Goal: Book appointment/travel/reservation

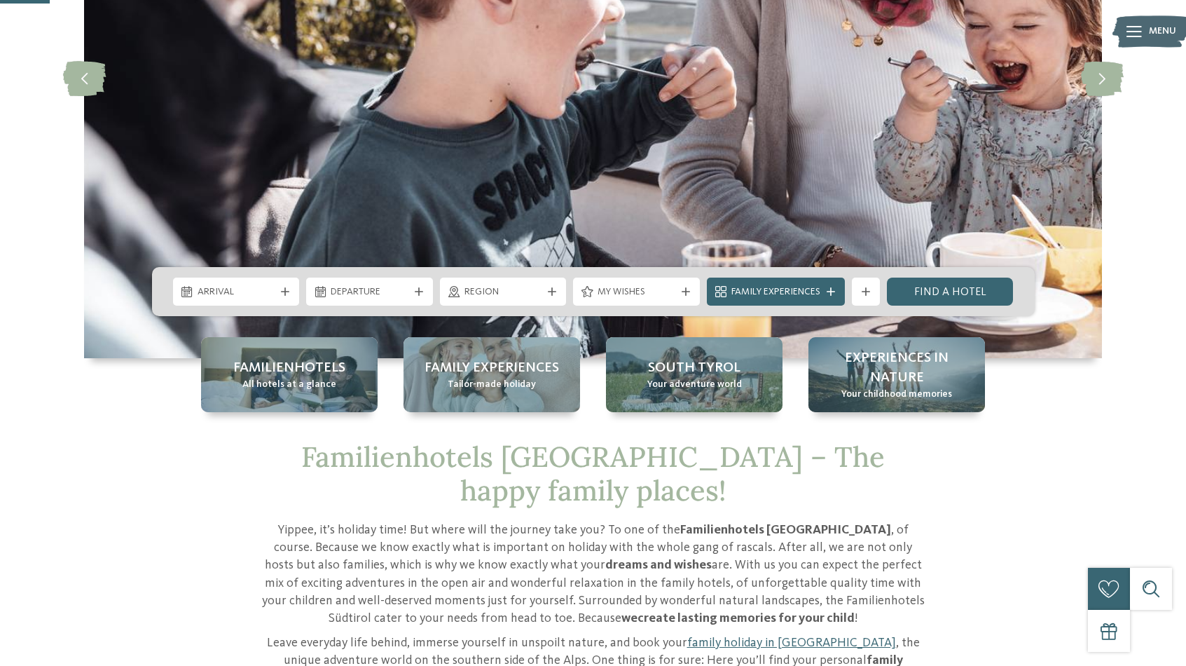
scroll to position [270, 0]
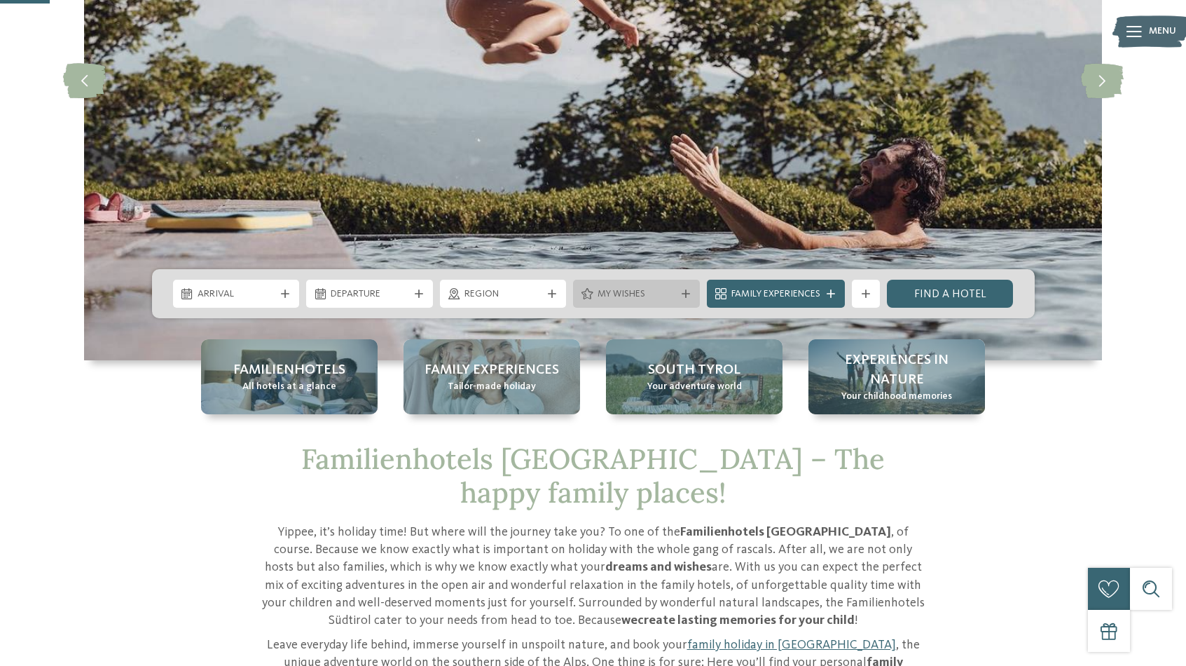
click at [668, 299] on span "My wishes" at bounding box center [637, 294] width 78 height 14
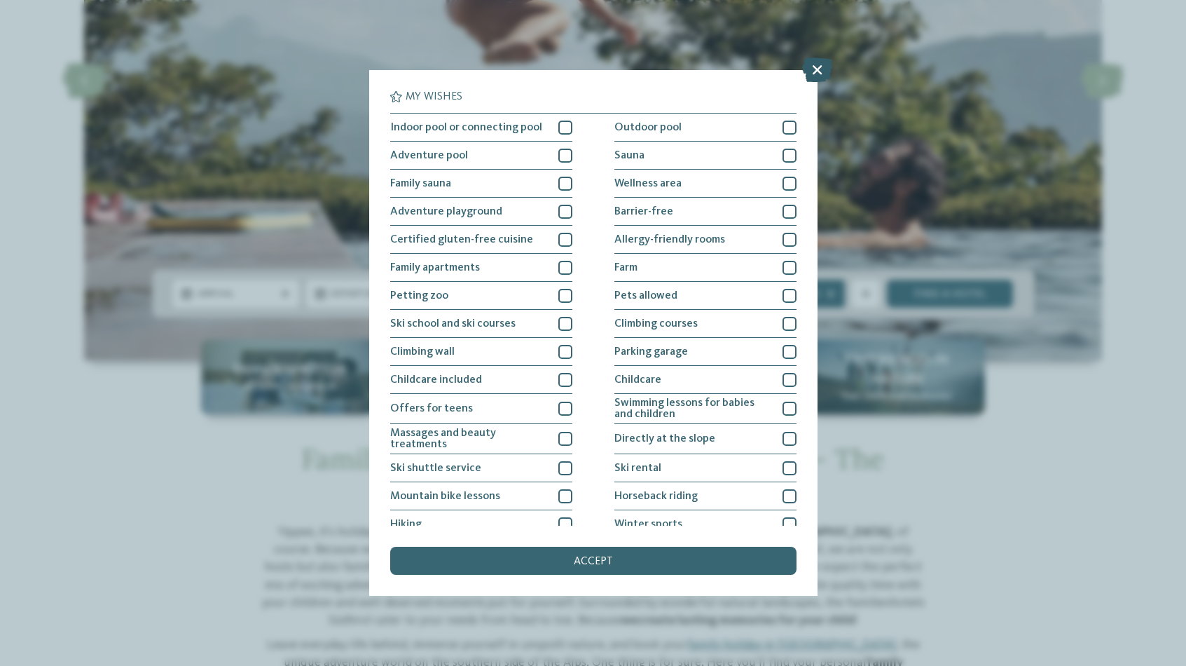
click at [817, 74] on icon at bounding box center [817, 69] width 30 height 25
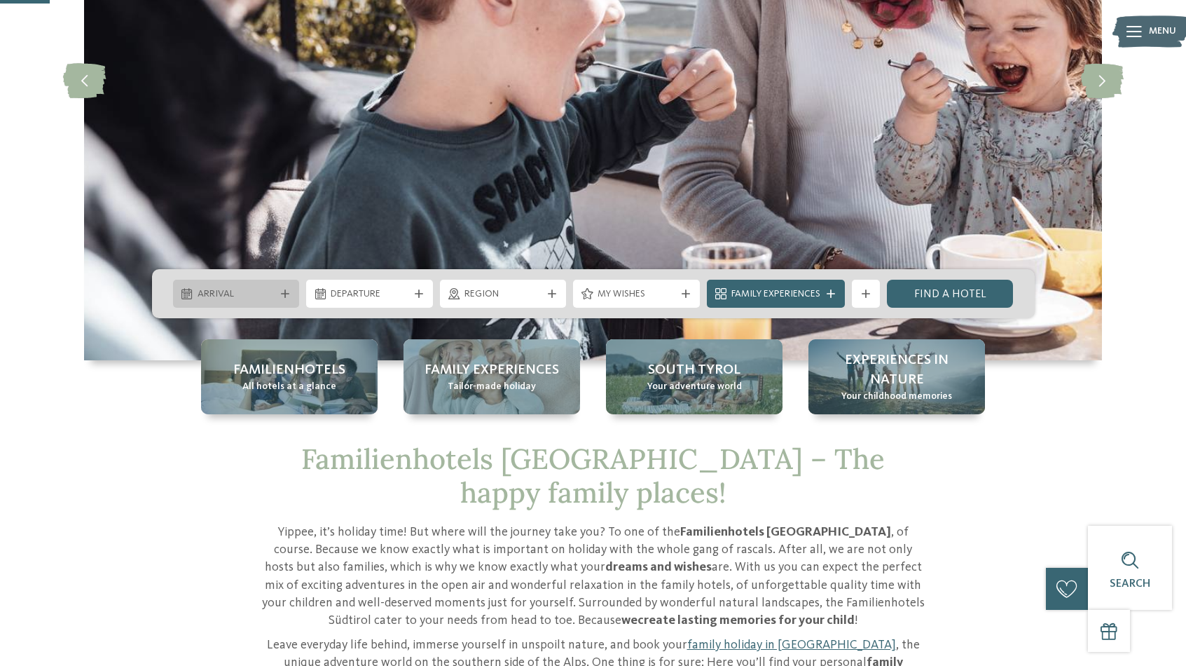
click at [233, 293] on span "Arrival" at bounding box center [237, 294] width 78 height 14
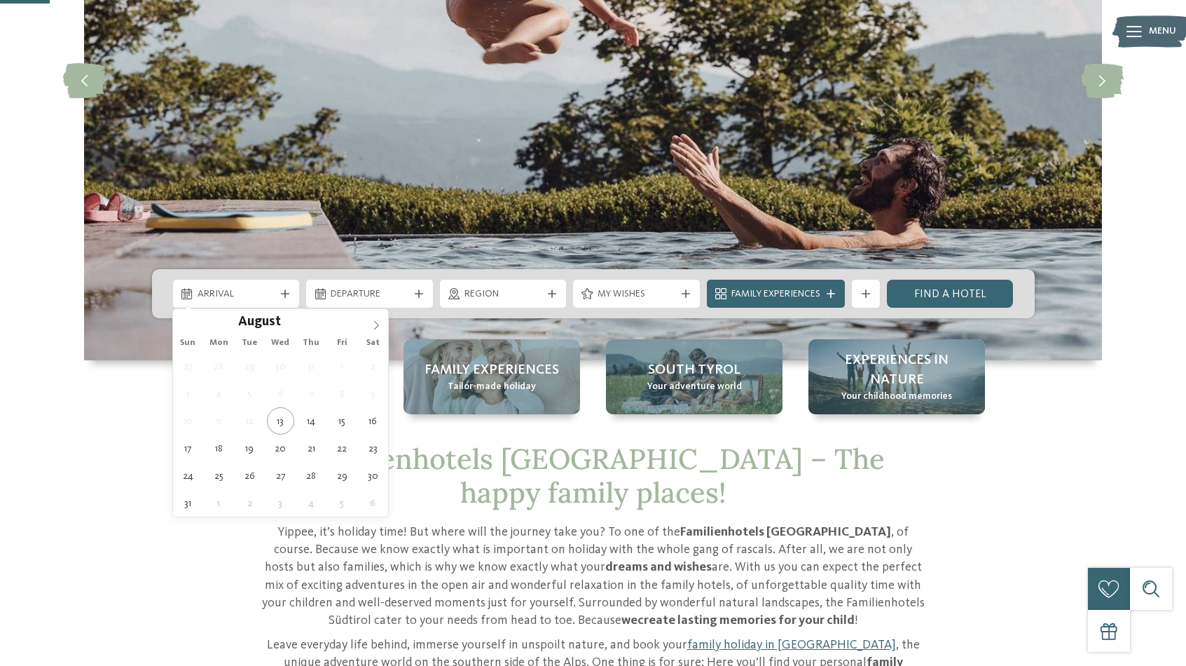
click at [378, 323] on icon at bounding box center [376, 324] width 5 height 9
type input "****"
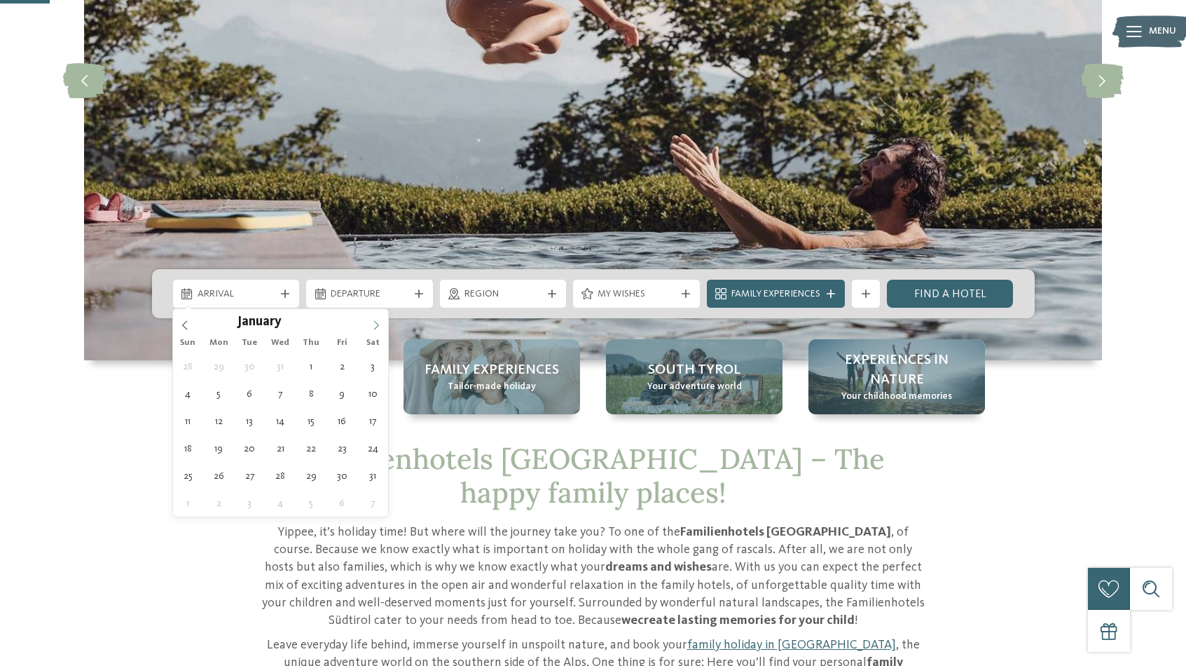
click at [378, 323] on icon at bounding box center [376, 324] width 5 height 9
type div "[DATE]"
type input "****"
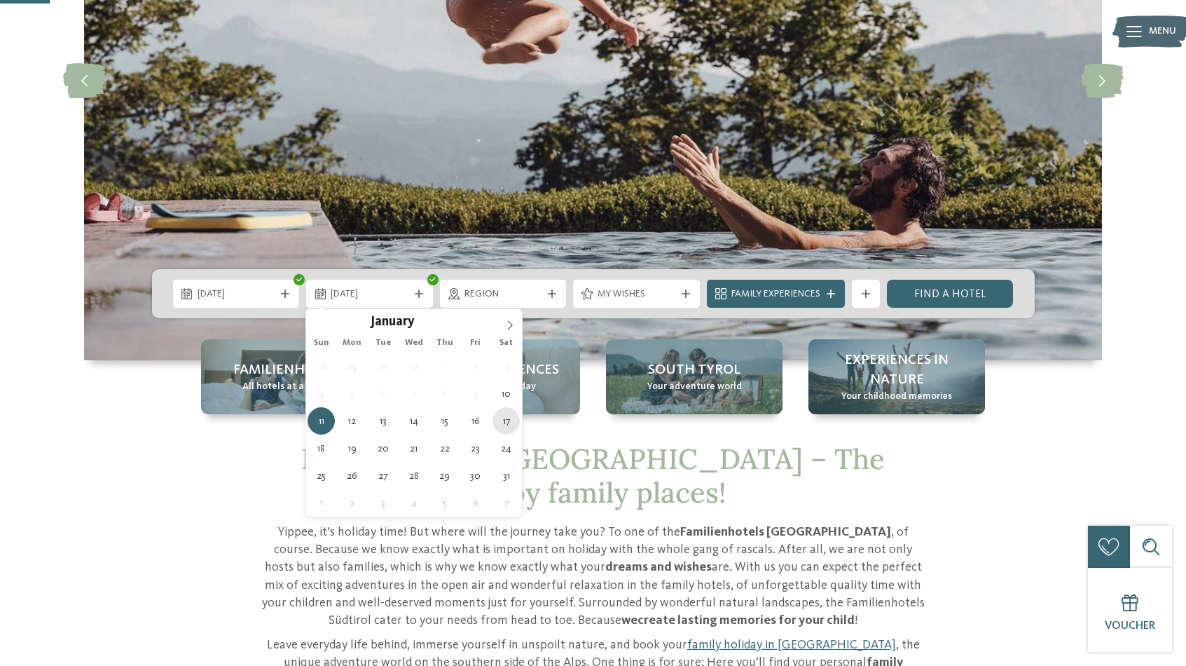
type div "[DATE]"
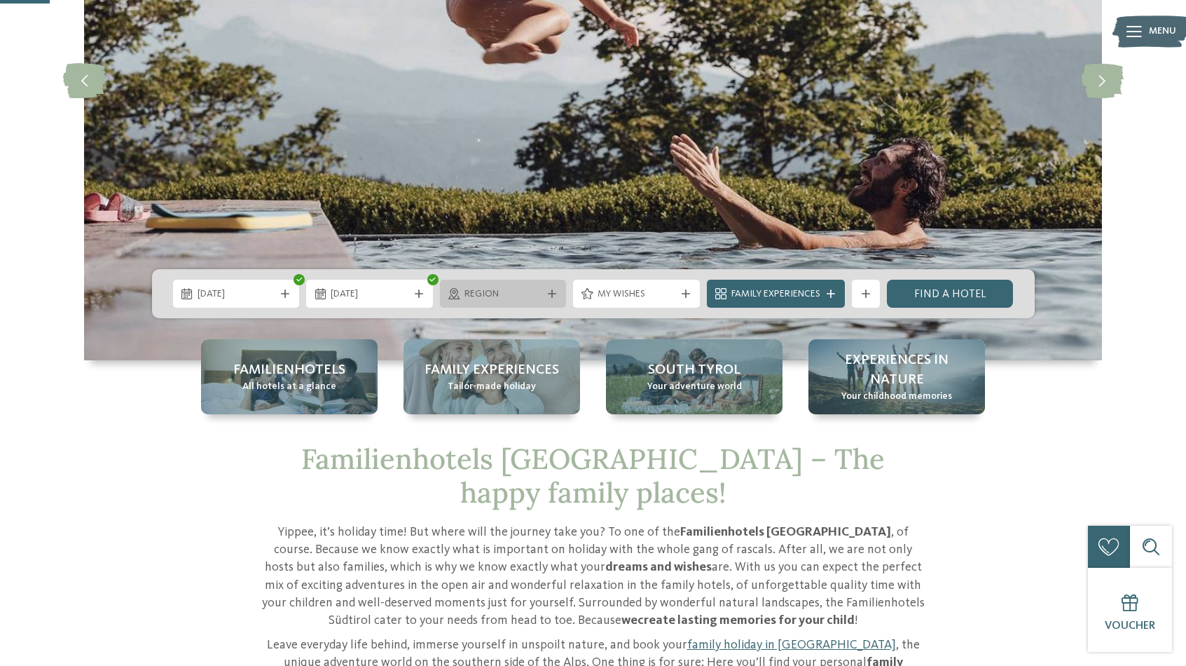
click at [528, 286] on div "Region" at bounding box center [503, 293] width 85 height 15
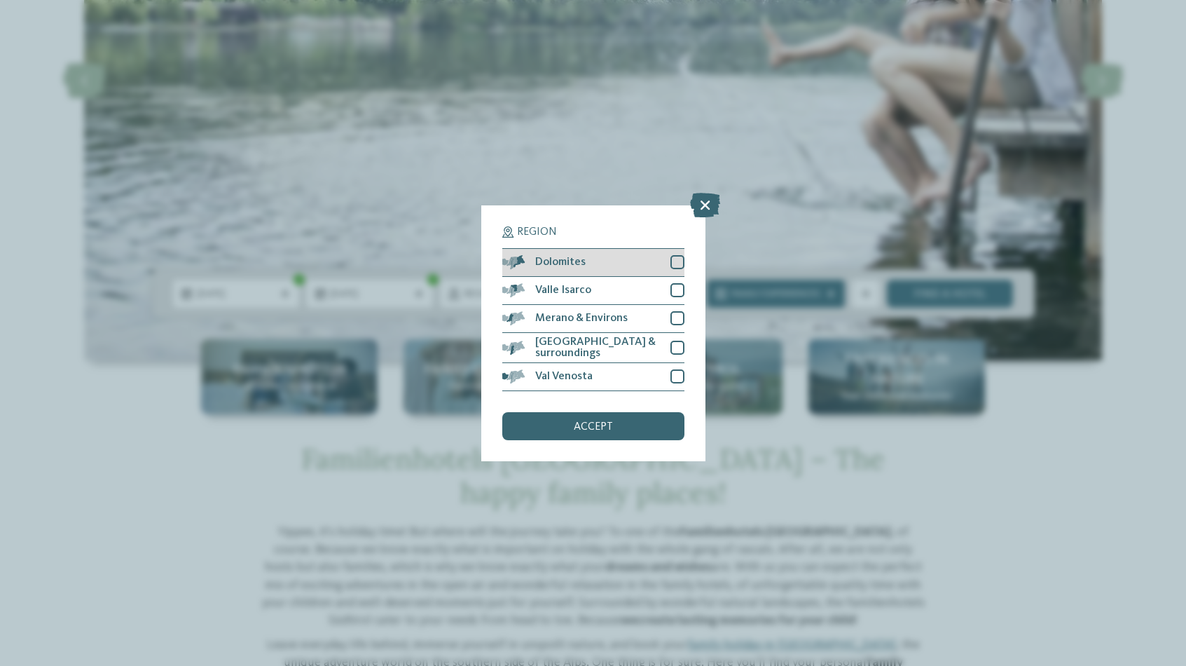
click at [633, 261] on div "Dolomites" at bounding box center [593, 263] width 182 height 28
click at [612, 424] on div "accept" at bounding box center [593, 426] width 182 height 28
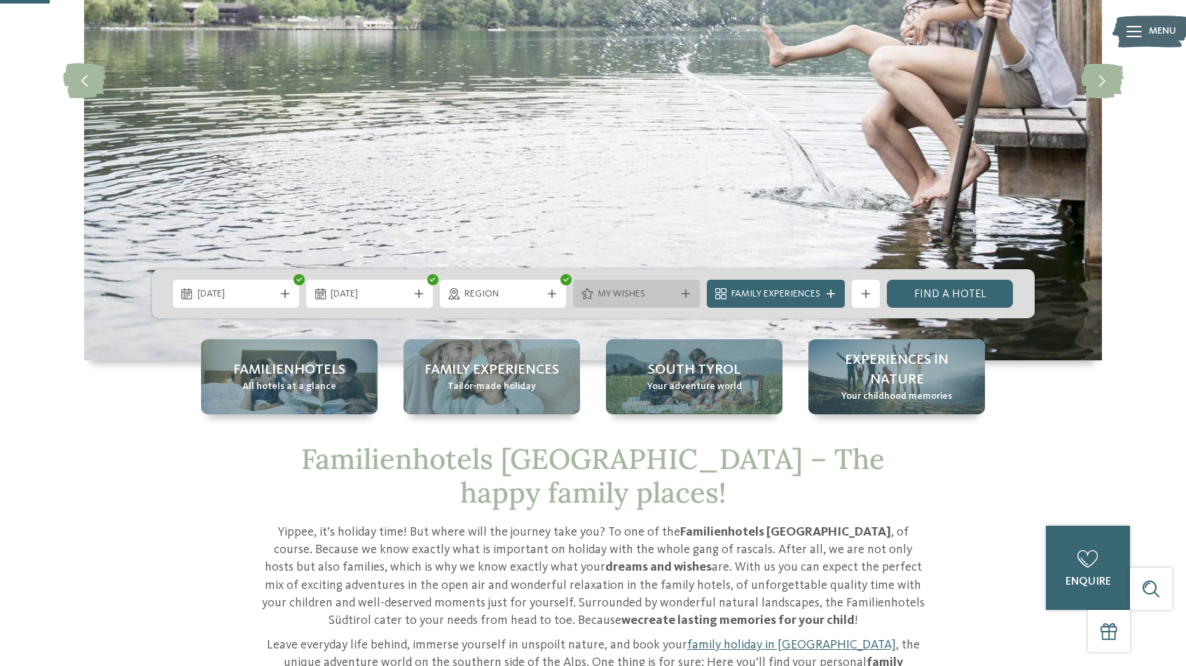
click at [660, 298] on span "My wishes" at bounding box center [637, 294] width 78 height 14
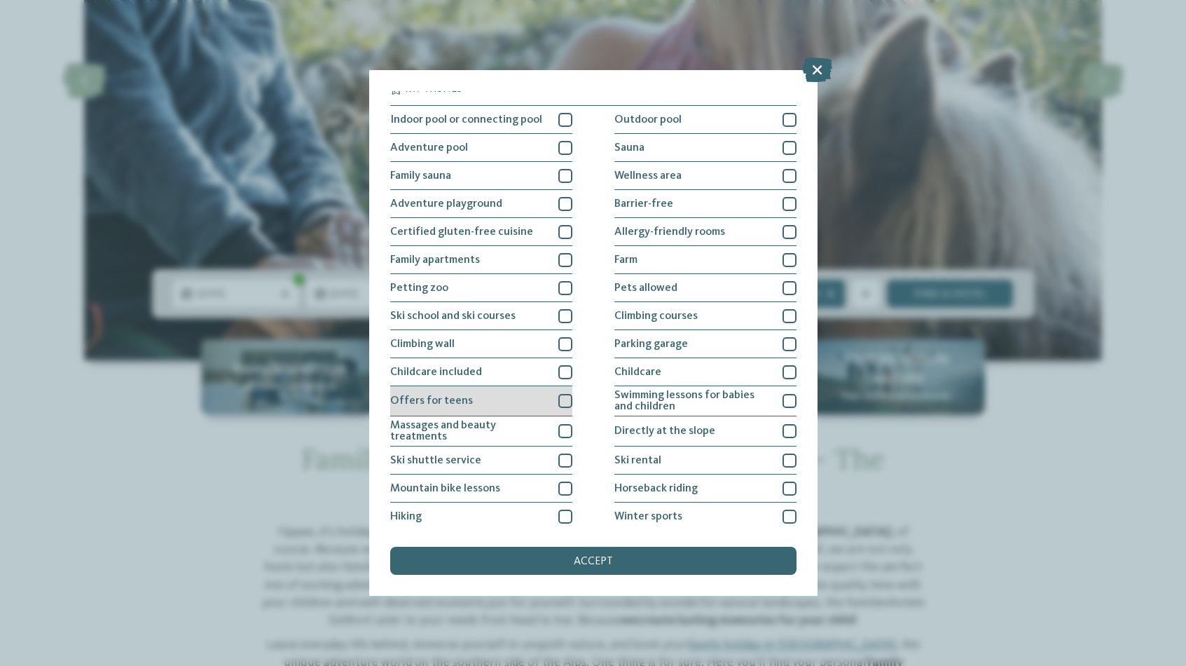
scroll to position [0, 0]
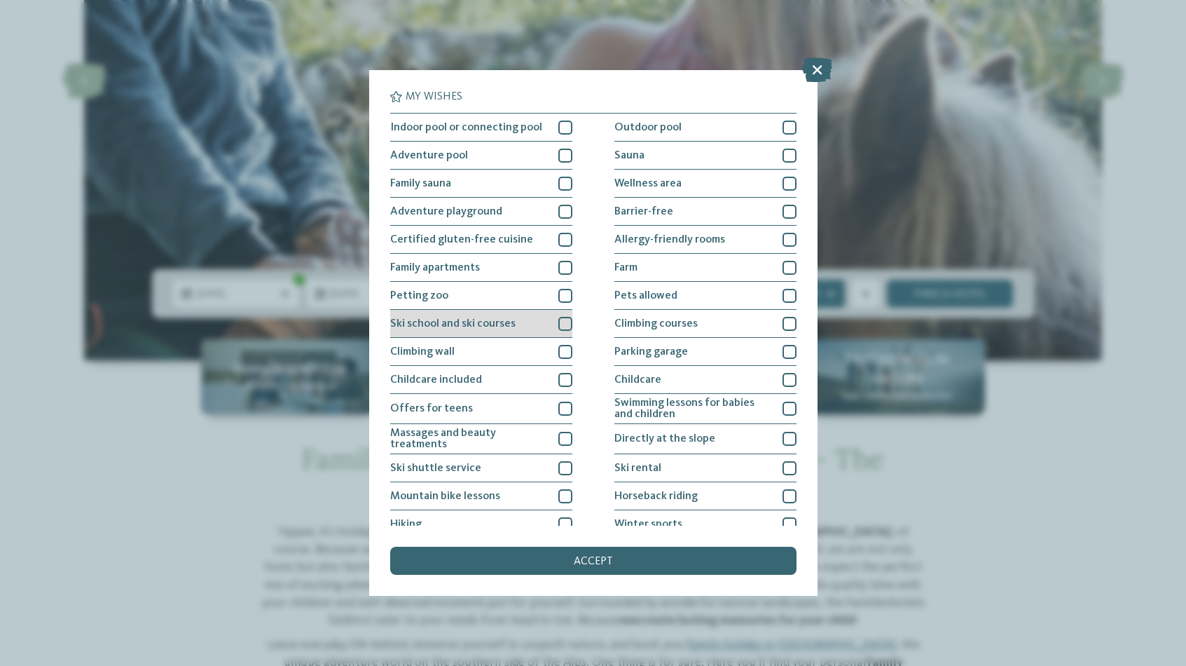
click at [512, 323] on div "Ski school and ski courses" at bounding box center [481, 324] width 182 height 28
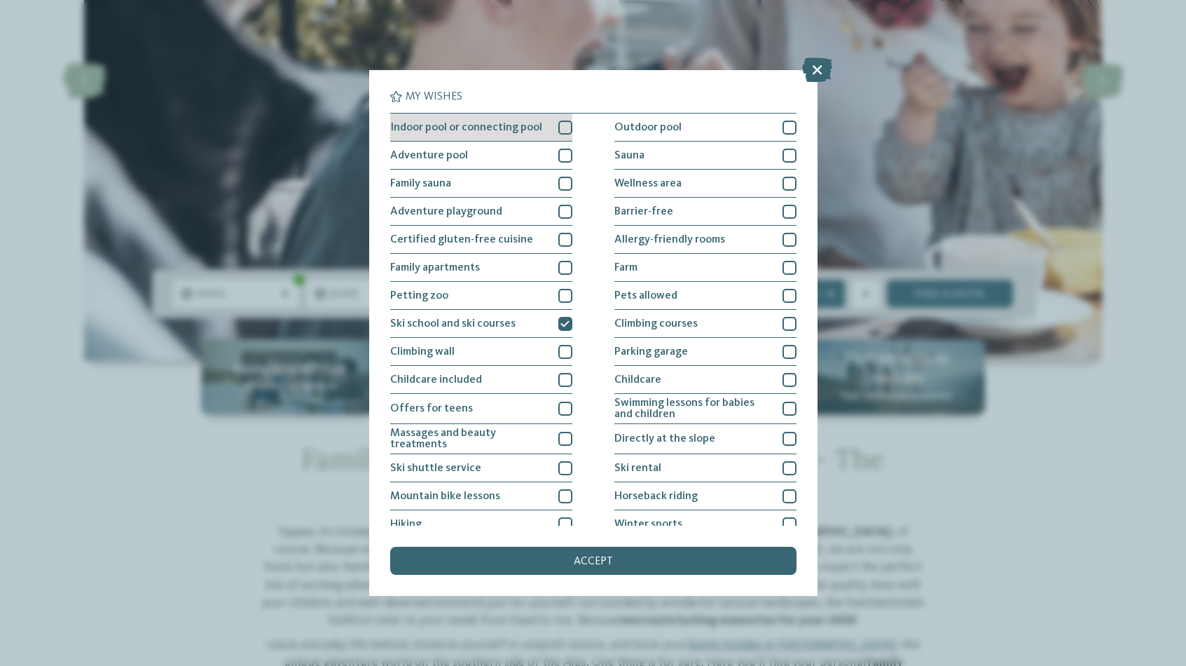
click at [523, 118] on div "Indoor pool or connecting pool" at bounding box center [481, 128] width 182 height 28
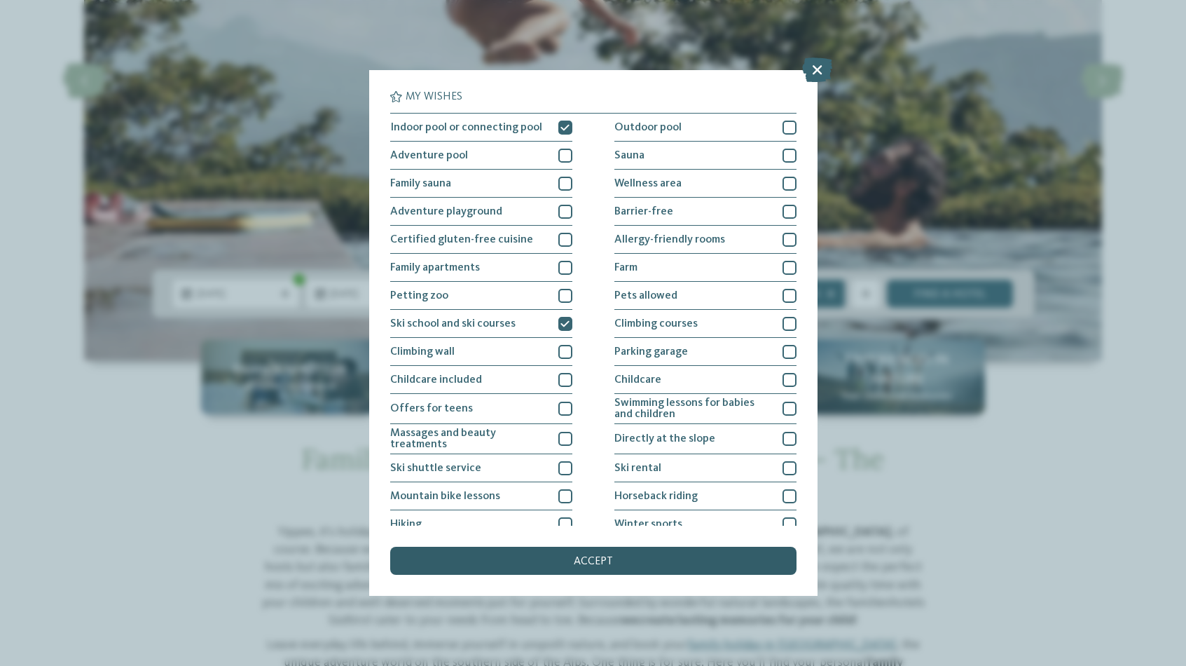
click at [557, 561] on div "accept" at bounding box center [593, 560] width 406 height 28
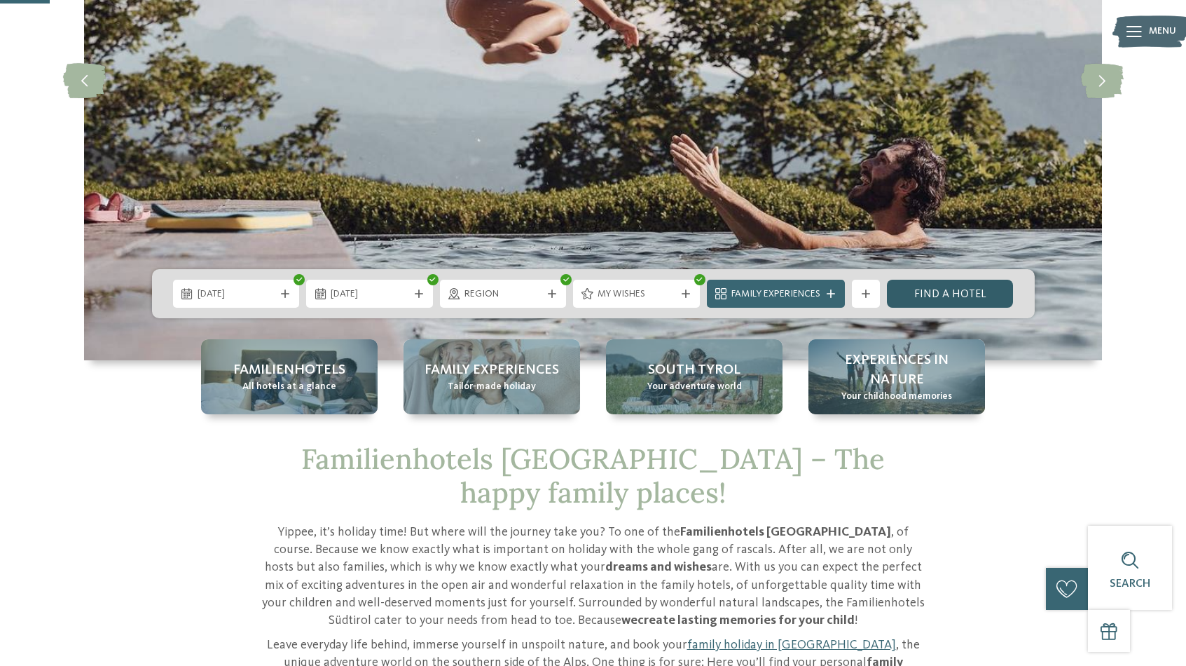
click at [947, 295] on link "Find a hotel" at bounding box center [950, 294] width 127 height 28
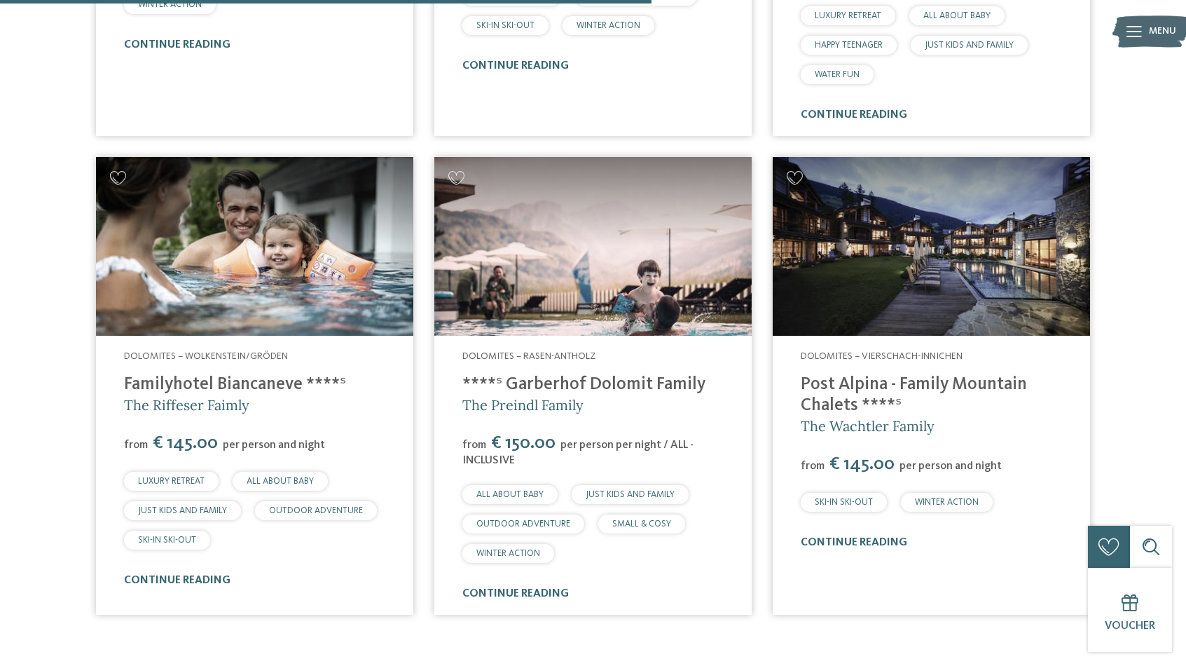
scroll to position [890, 0]
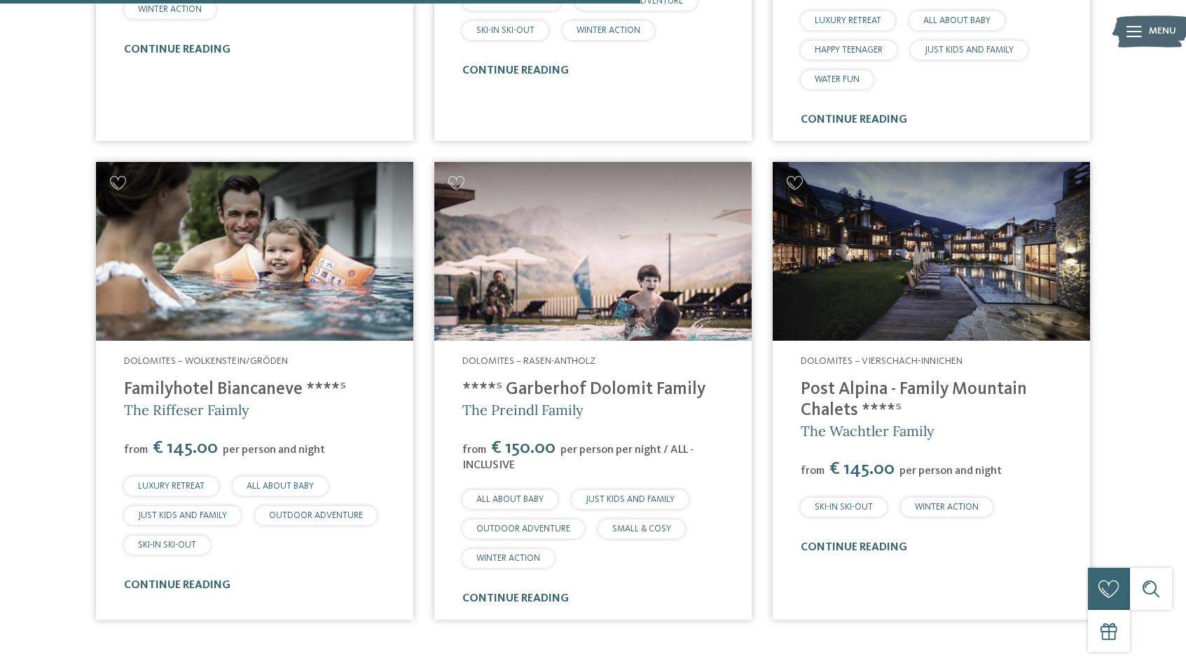
click at [240, 380] on link "Familyhotel Biancaneve ****ˢ" at bounding box center [235, 389] width 222 height 18
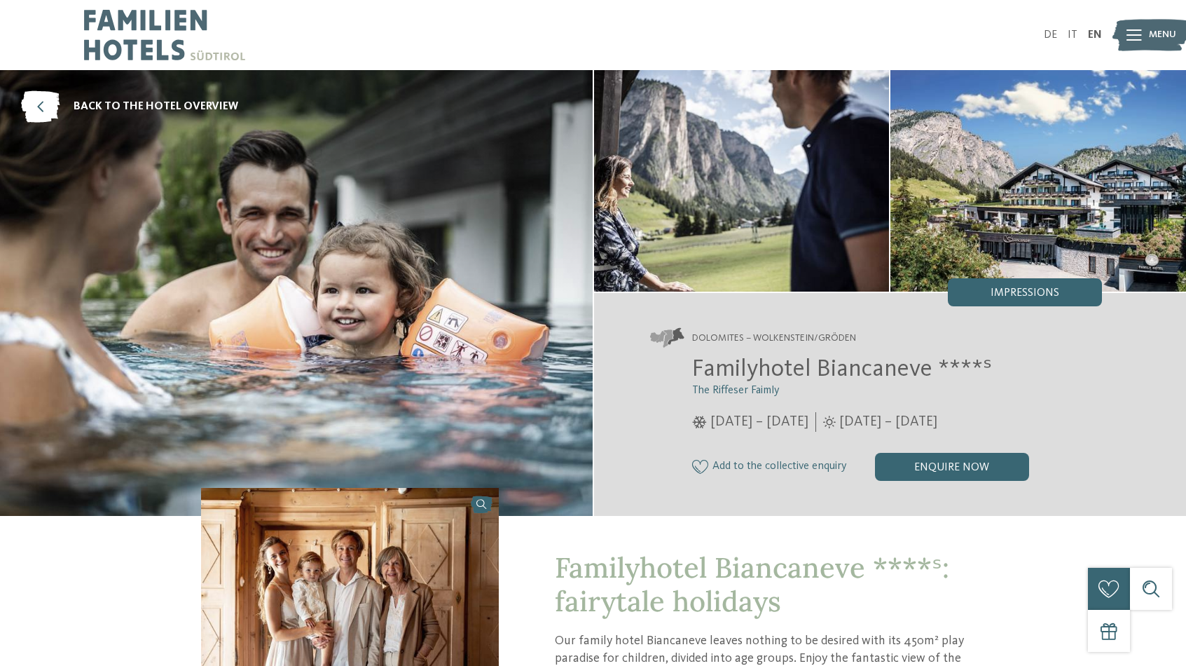
click at [790, 221] on img at bounding box center [742, 180] width 296 height 221
click at [1015, 196] on img at bounding box center [1038, 180] width 296 height 221
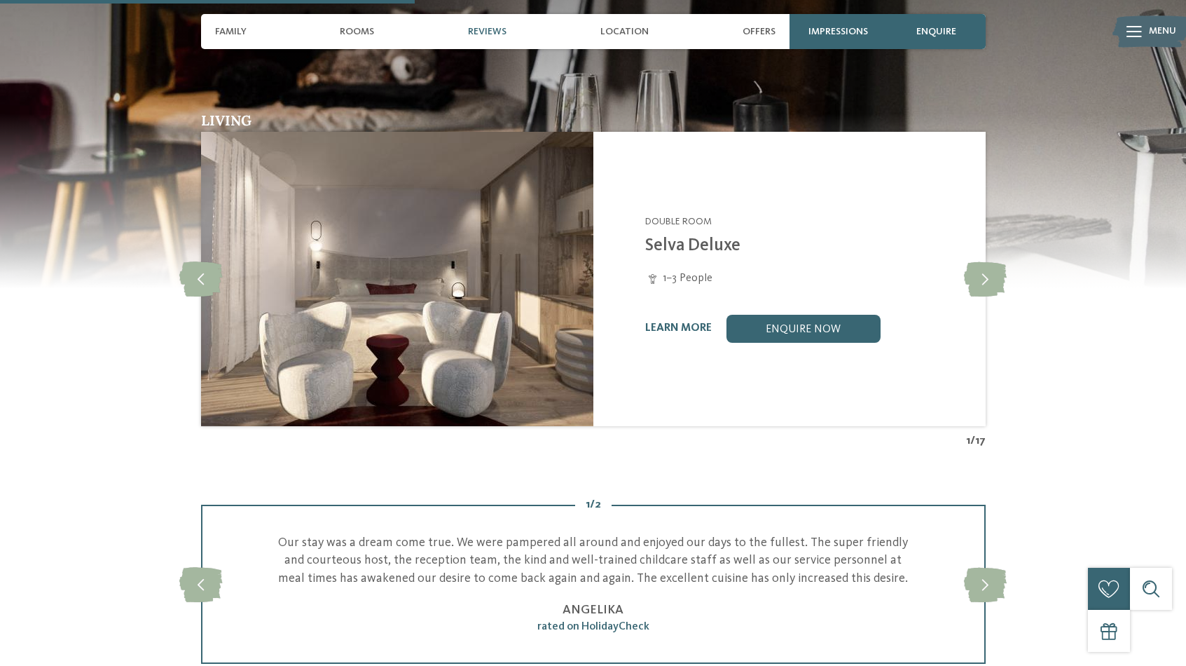
scroll to position [1353, 0]
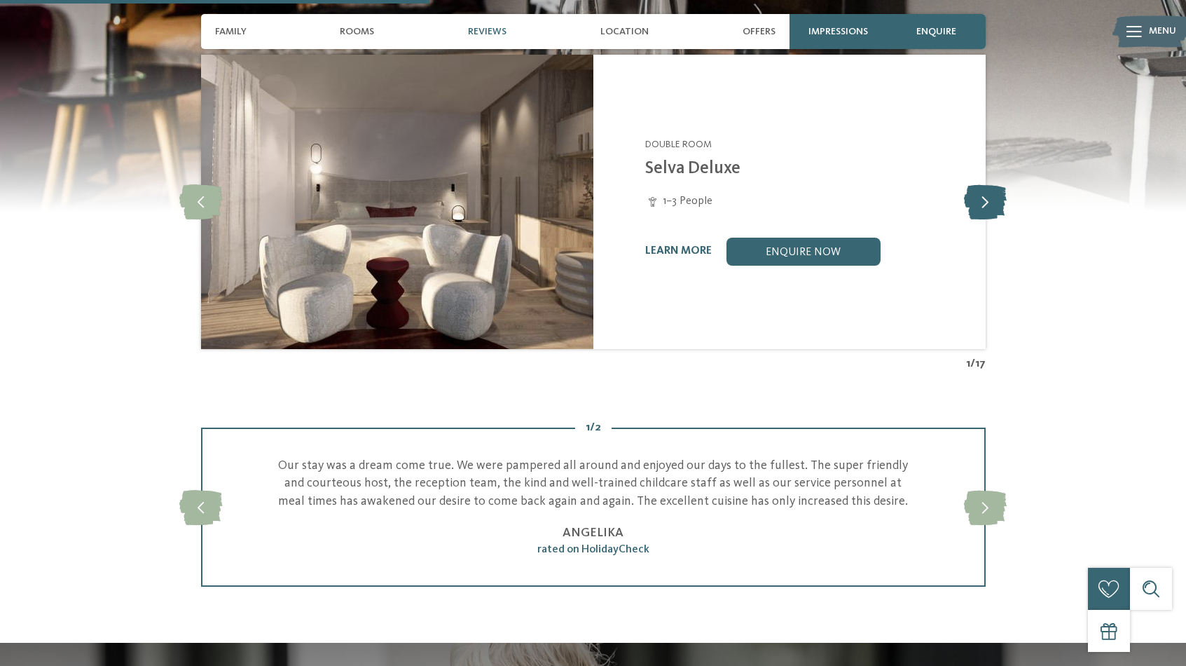
click at [987, 194] on icon at bounding box center [985, 201] width 43 height 35
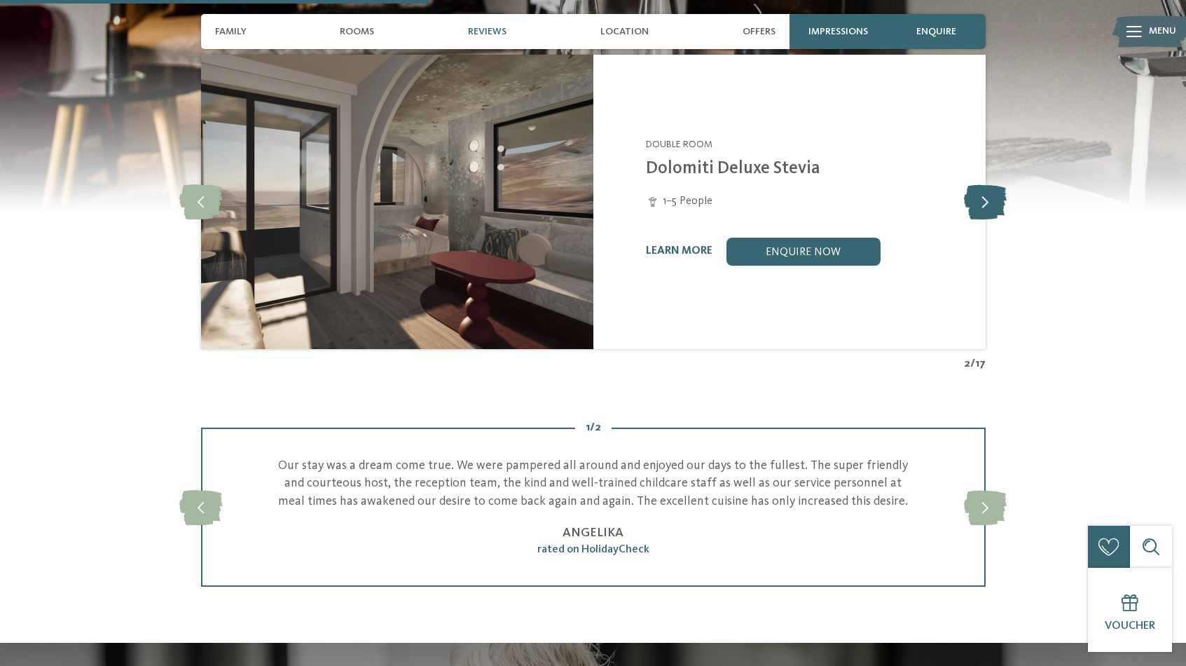
click at [987, 194] on icon at bounding box center [985, 201] width 43 height 35
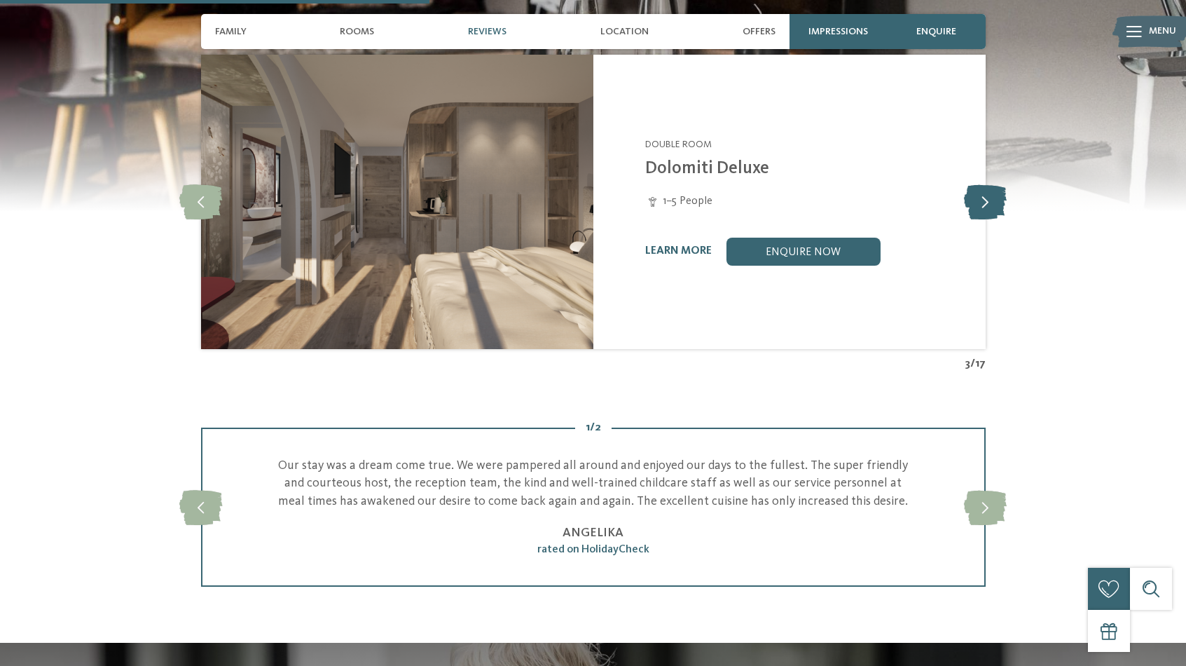
click at [987, 194] on icon at bounding box center [985, 201] width 43 height 35
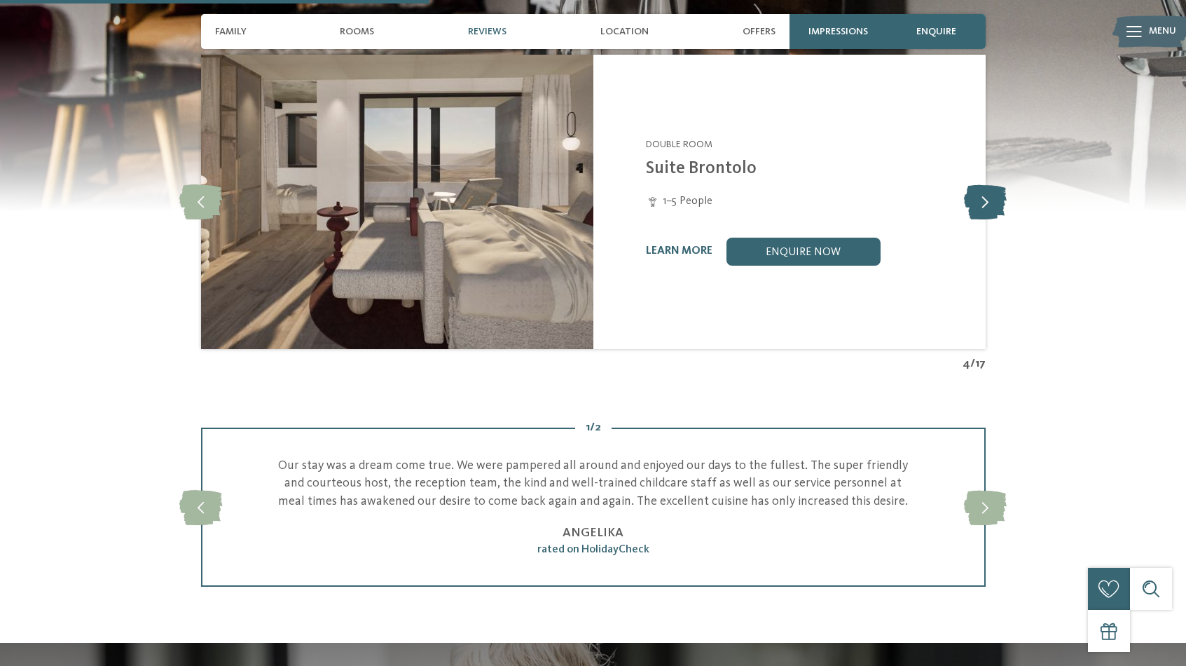
click at [987, 194] on icon at bounding box center [985, 201] width 43 height 35
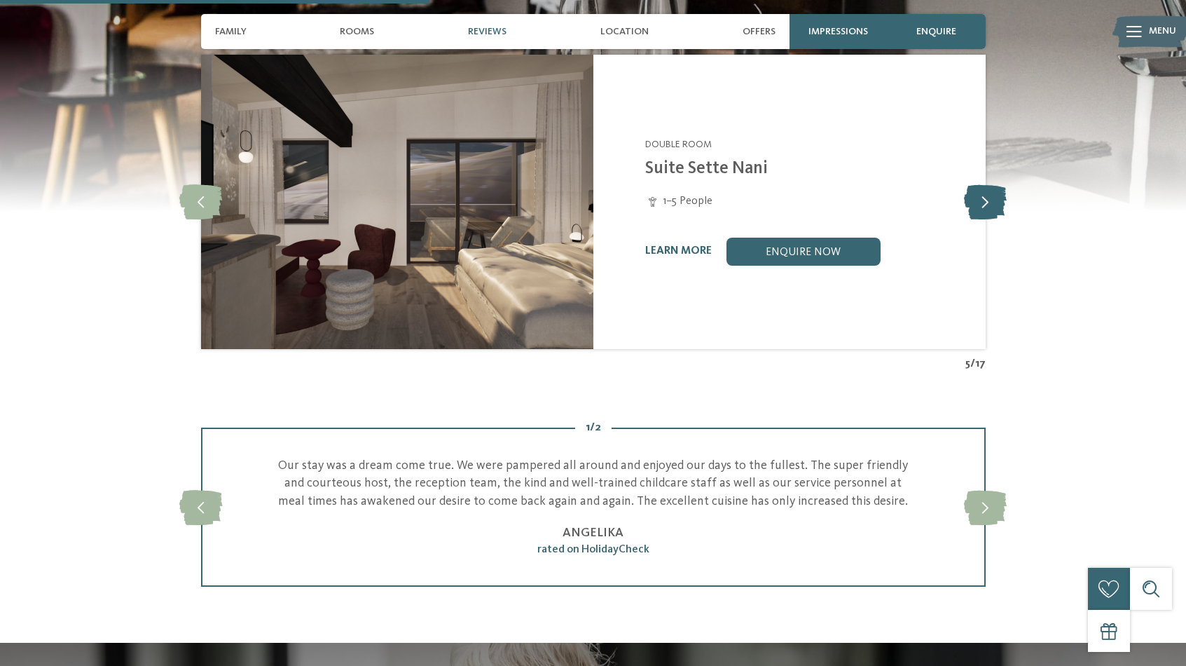
click at [987, 194] on icon at bounding box center [985, 201] width 43 height 35
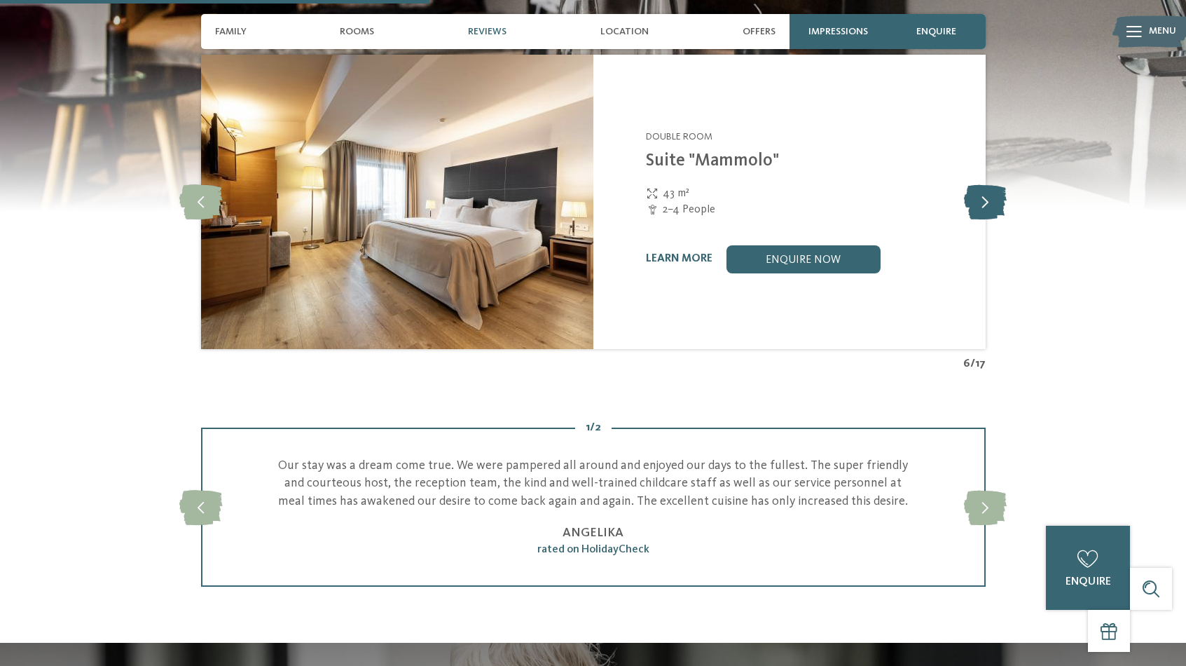
click at [977, 202] on icon at bounding box center [985, 201] width 43 height 35
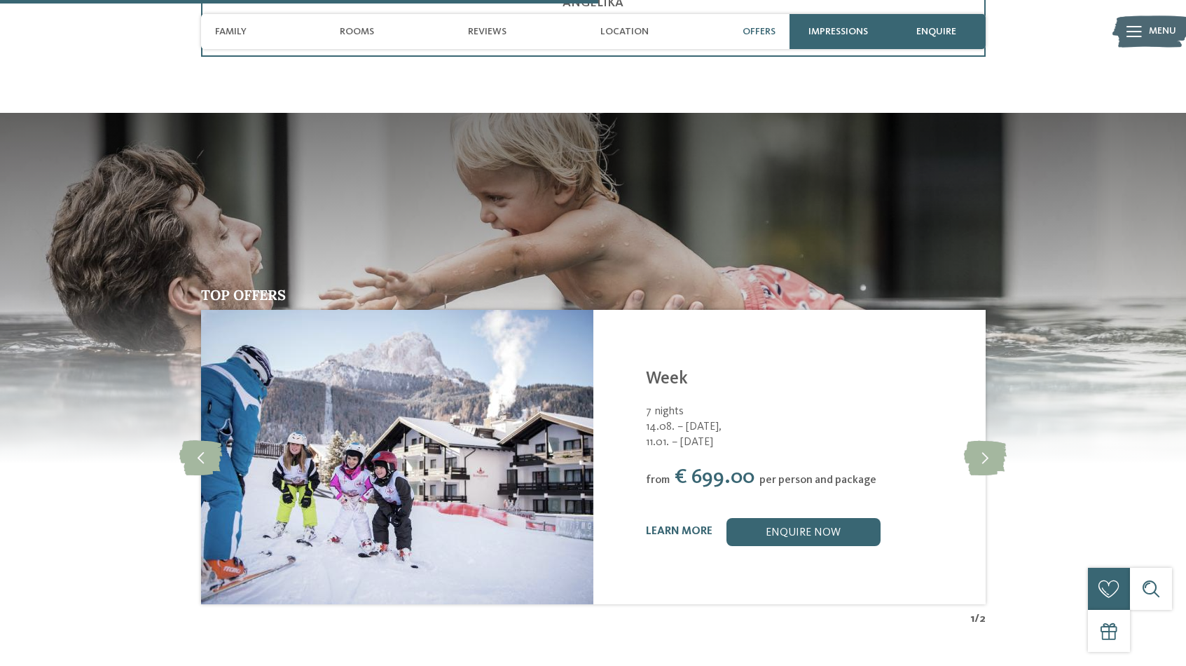
scroll to position [1902, 0]
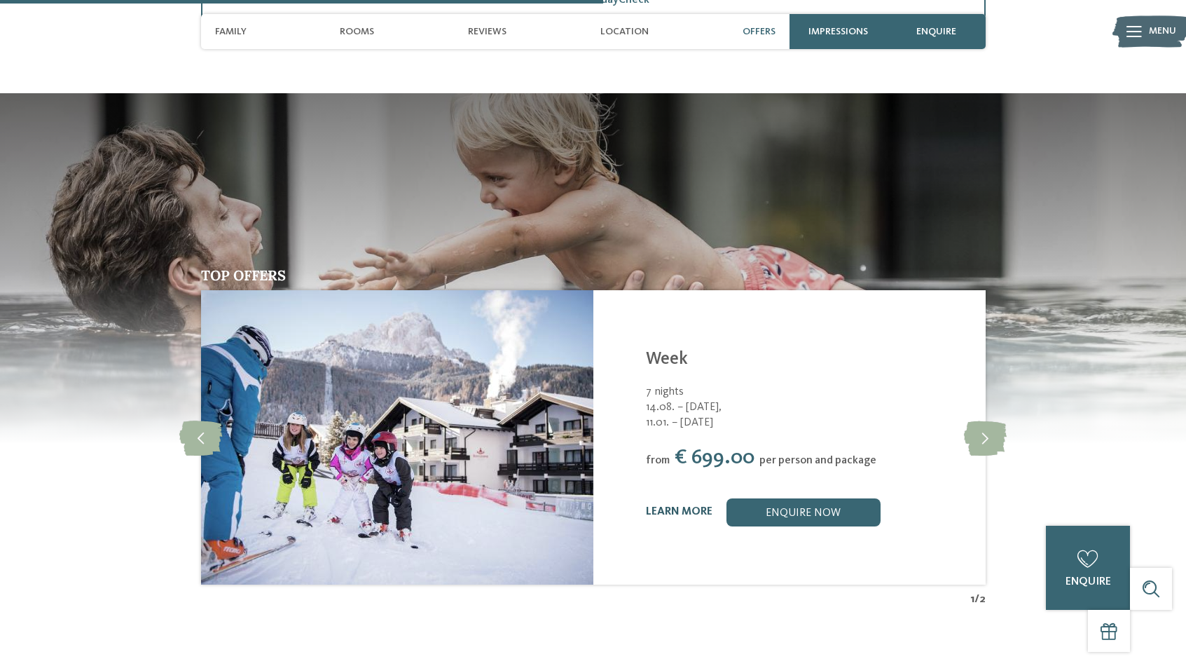
click at [699, 515] on link "learn more" at bounding box center [679, 511] width 67 height 11
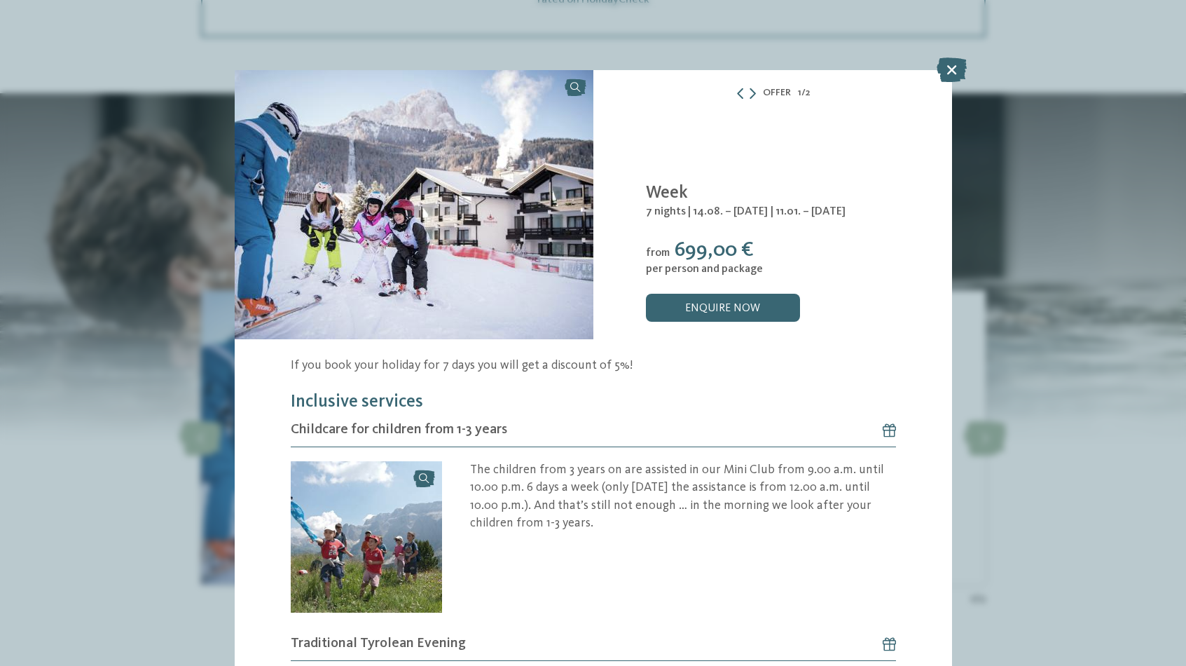
scroll to position [4, 0]
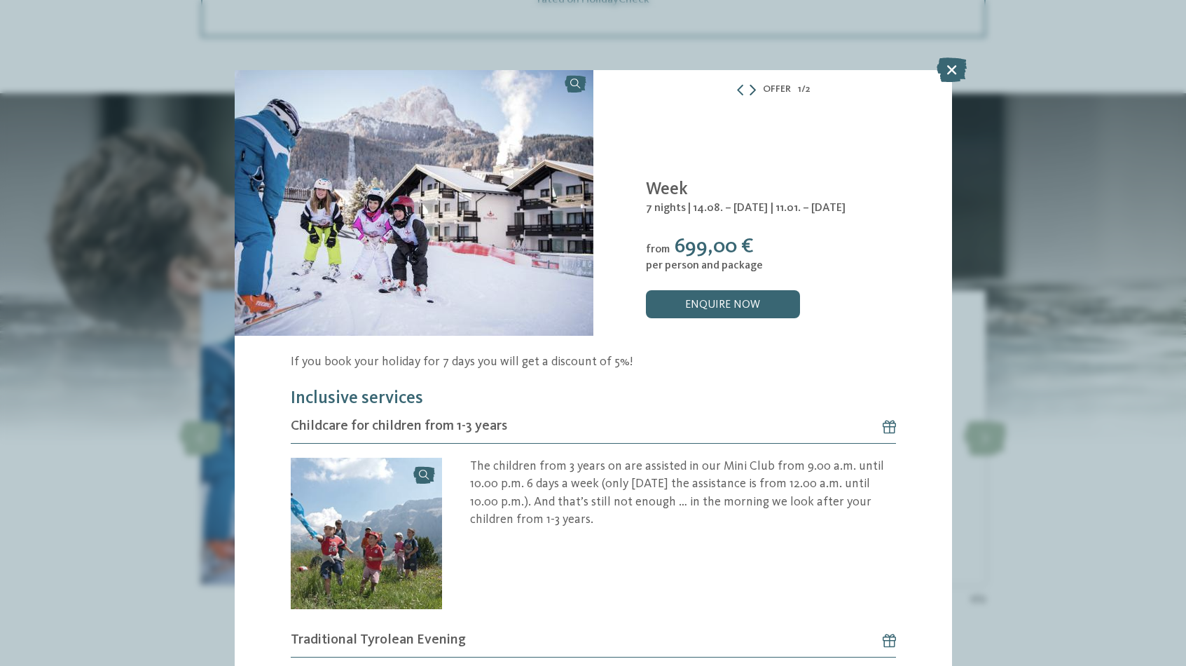
click at [751, 91] on icon at bounding box center [753, 89] width 6 height 11
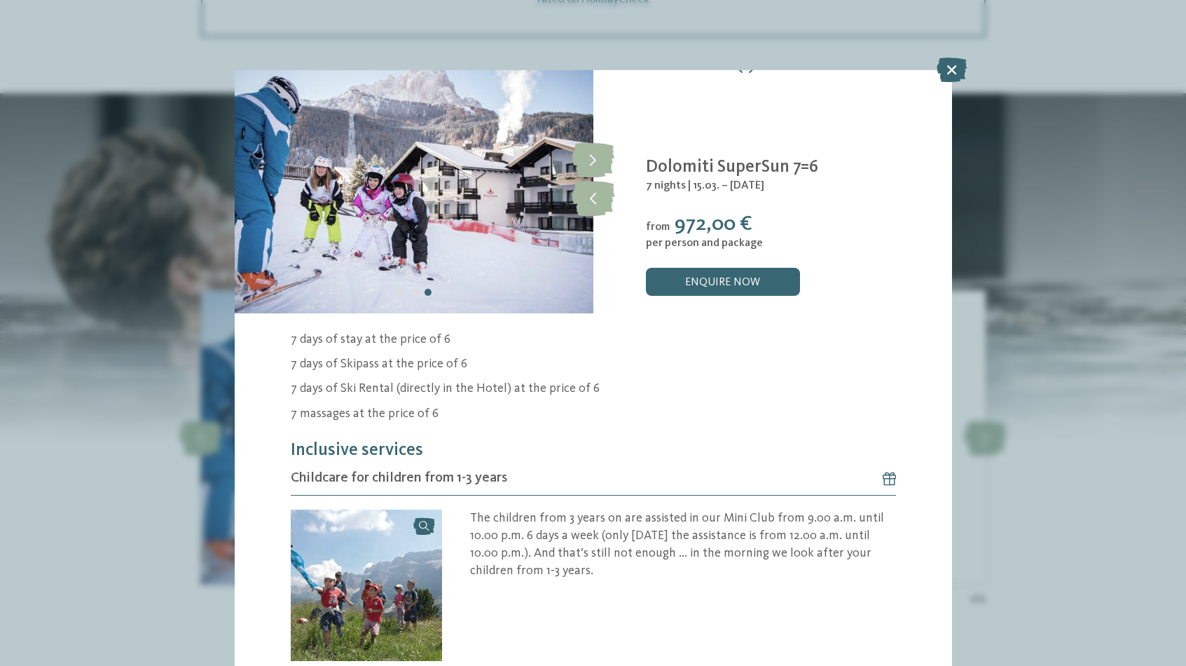
scroll to position [32, 0]
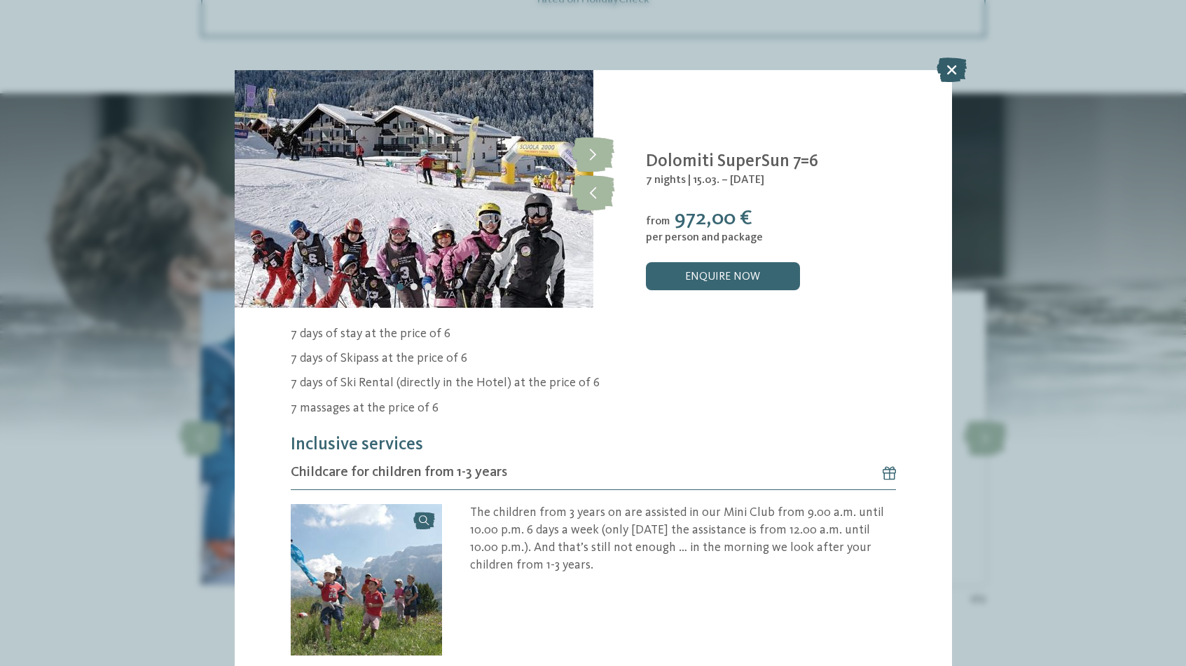
click at [951, 70] on icon at bounding box center [952, 69] width 30 height 25
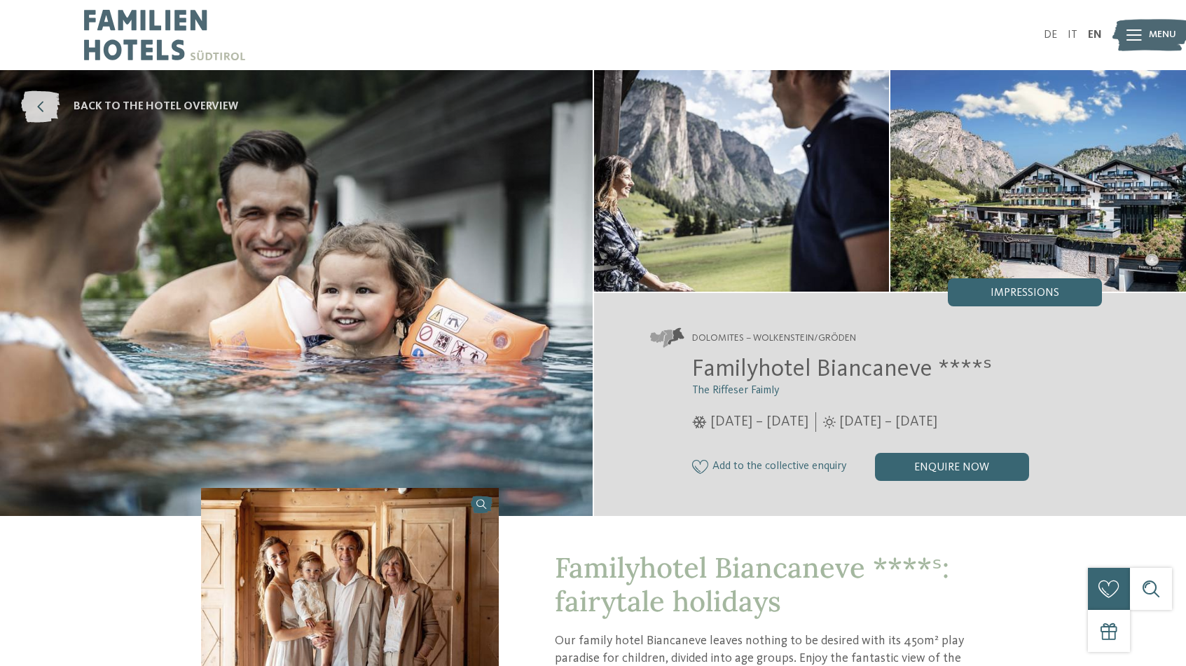
click at [49, 99] on icon at bounding box center [40, 107] width 39 height 32
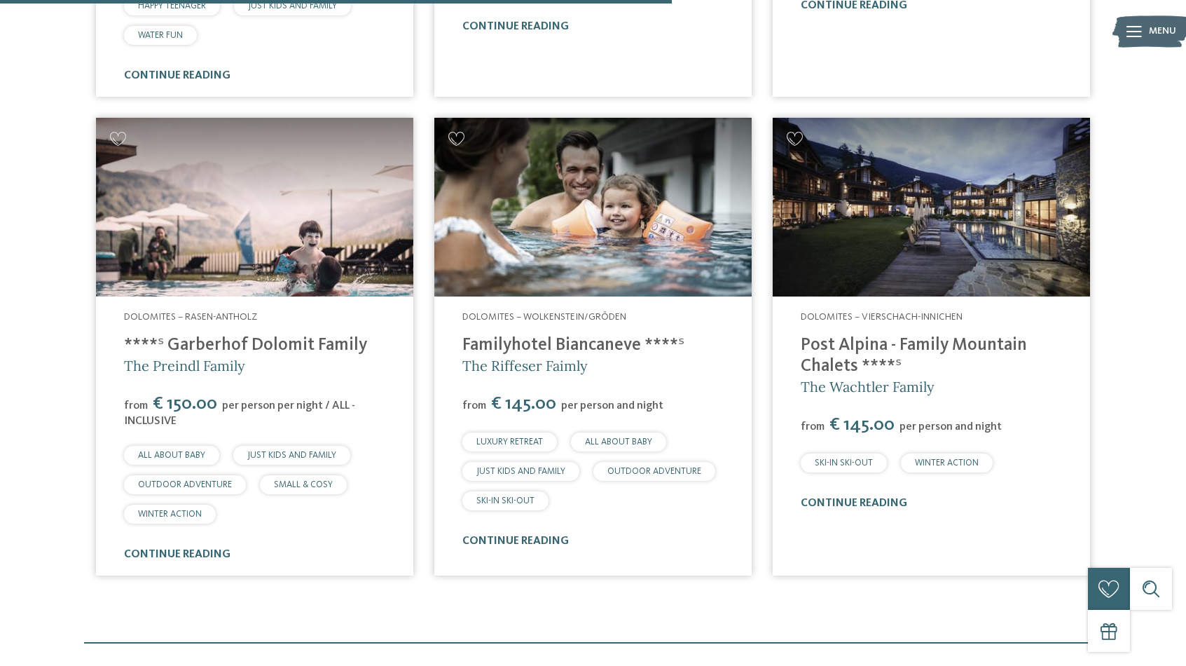
scroll to position [926, 0]
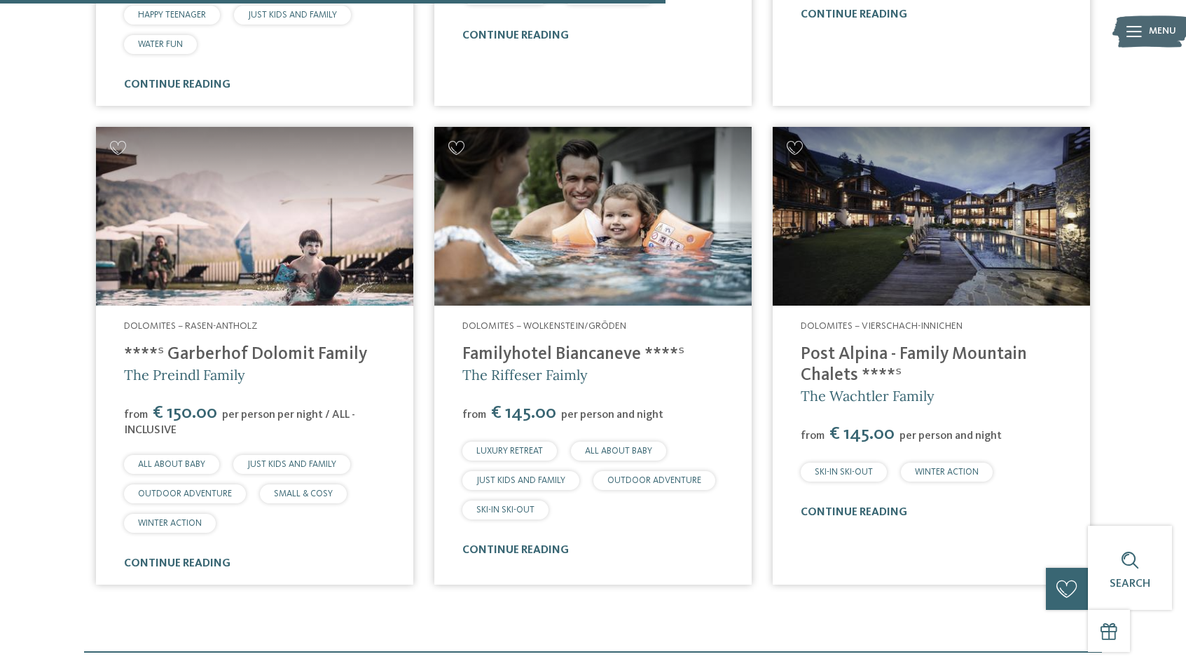
click at [556, 345] on link "Familyhotel Biancaneve ****ˢ" at bounding box center [573, 354] width 222 height 18
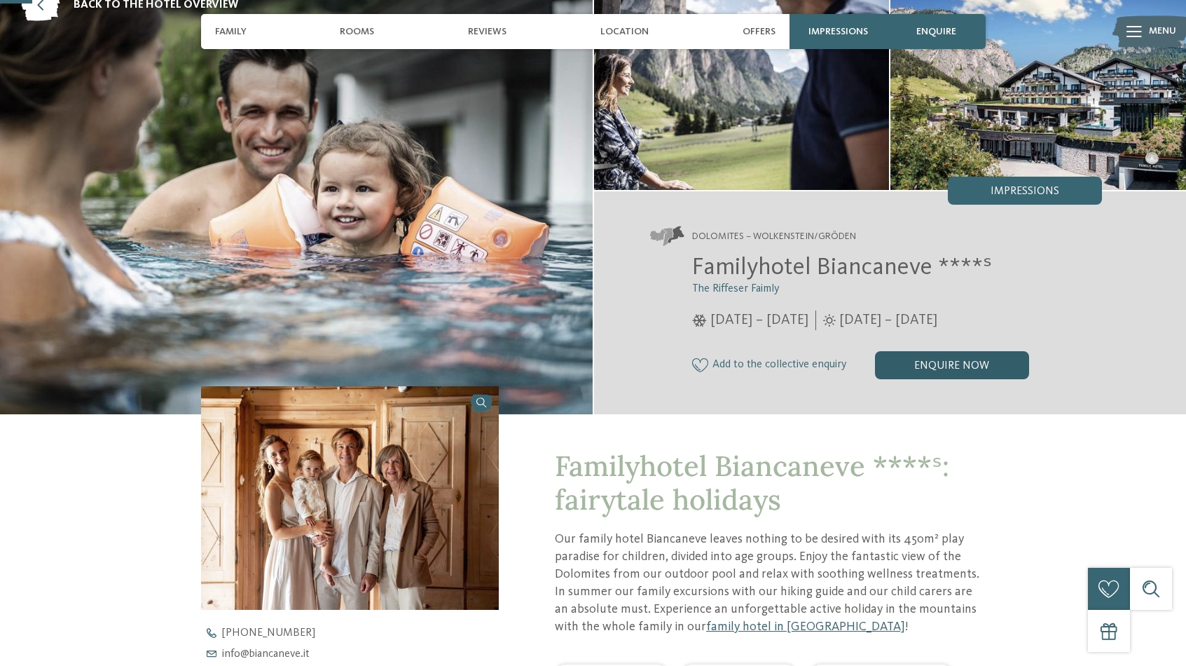
click at [944, 362] on div "enquire now" at bounding box center [952, 365] width 154 height 28
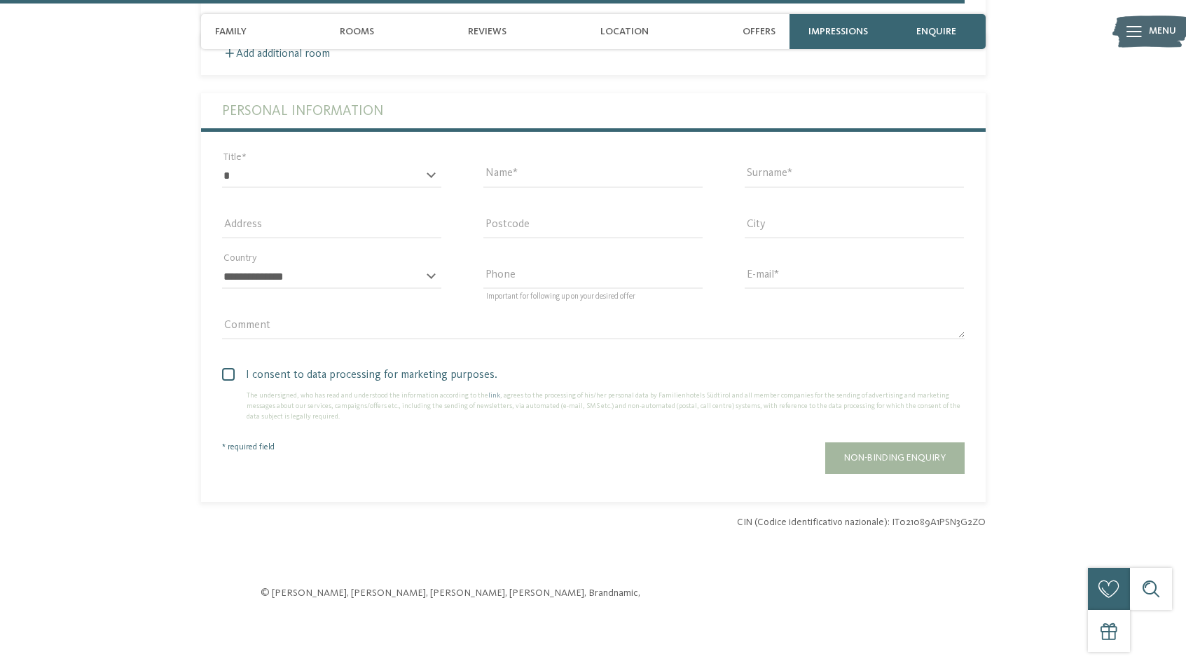
scroll to position [3043, 0]
